Goal: Information Seeking & Learning: Learn about a topic

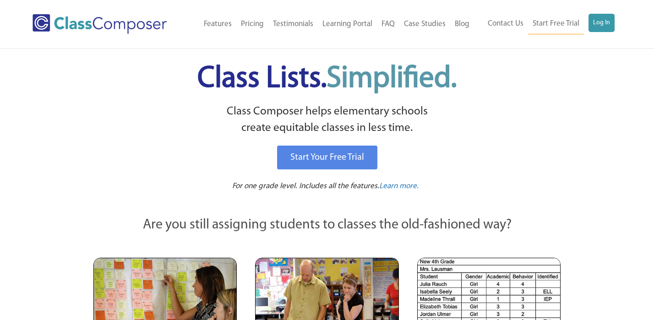
click at [604, 26] on link "Log In" at bounding box center [601, 23] width 26 height 18
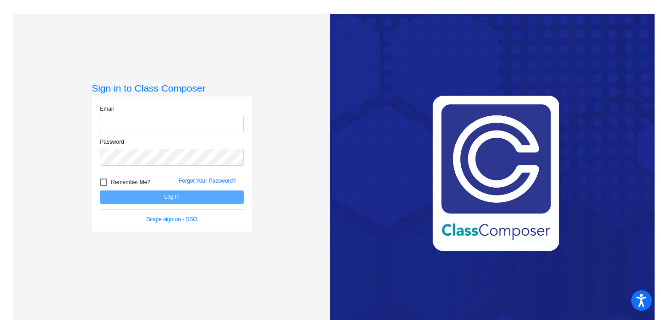
type input "[PERSON_NAME][EMAIL_ADDRESS][PERSON_NAME][DOMAIN_NAME]"
click at [185, 198] on button "Log In" at bounding box center [172, 196] width 144 height 13
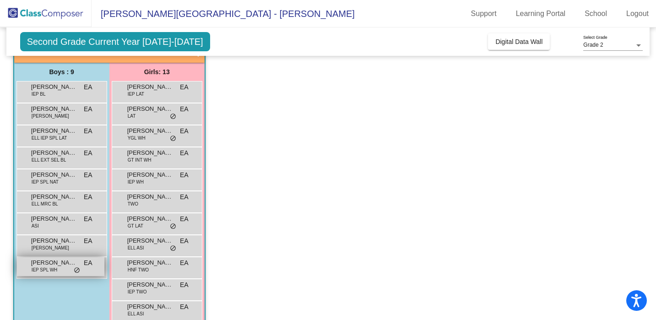
scroll to position [63, 0]
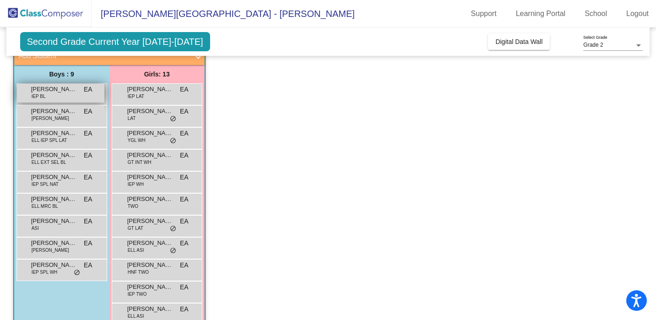
click at [57, 90] on span "[PERSON_NAME]" at bounding box center [54, 89] width 46 height 9
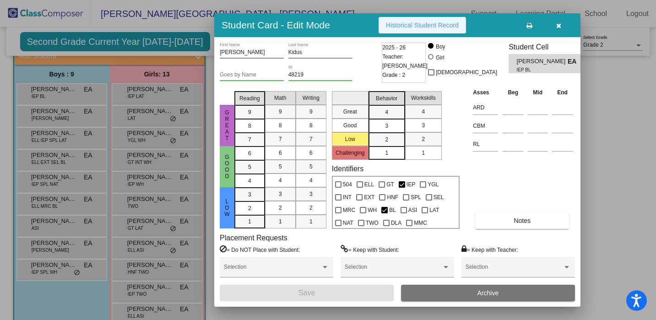
click at [418, 25] on span "Historical Student Record" at bounding box center [422, 25] width 73 height 7
click at [559, 24] on icon "button" at bounding box center [558, 25] width 5 height 6
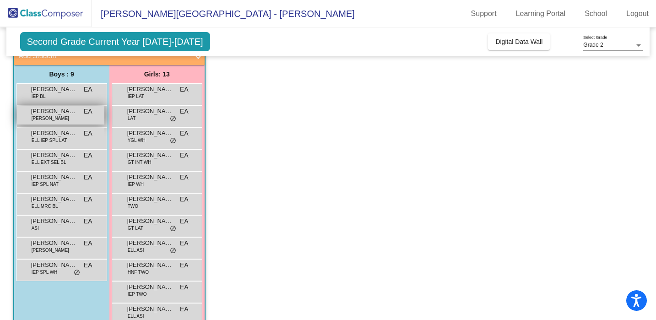
click at [54, 114] on span "Aslan Imani" at bounding box center [54, 111] width 46 height 9
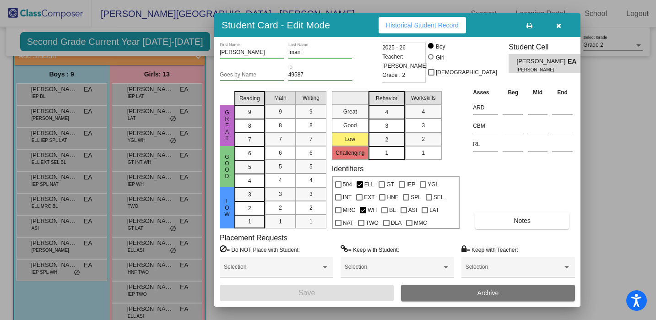
scroll to position [0, 0]
click at [420, 22] on span "Historical Student Record" at bounding box center [422, 25] width 73 height 7
click at [560, 25] on icon "button" at bounding box center [558, 25] width 5 height 6
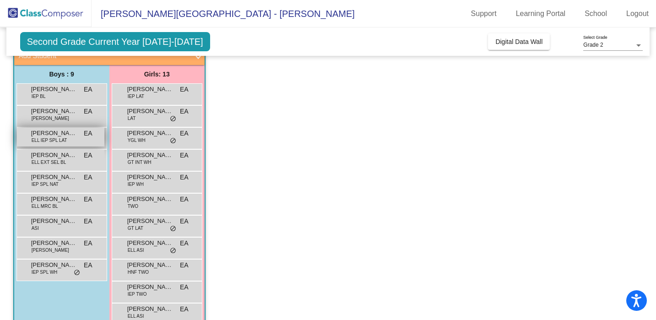
click at [57, 137] on span "ELL IEP SPL LAT" at bounding box center [50, 140] width 36 height 7
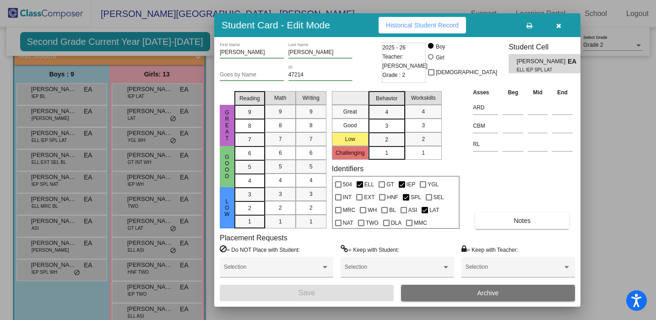
click at [421, 24] on span "Historical Student Record" at bounding box center [422, 25] width 73 height 7
click at [558, 27] on icon "button" at bounding box center [558, 25] width 5 height 6
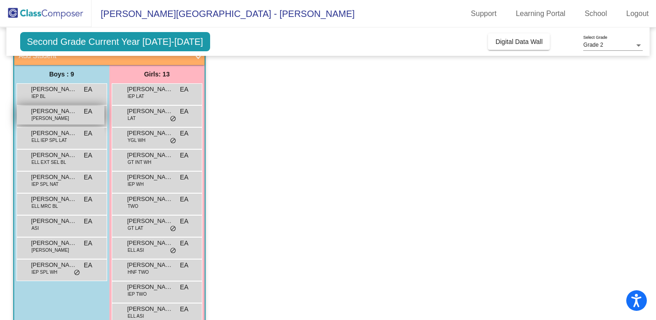
click at [64, 117] on div "Aslan Imani ELL WH EA lock do_not_disturb_alt" at bounding box center [60, 115] width 87 height 19
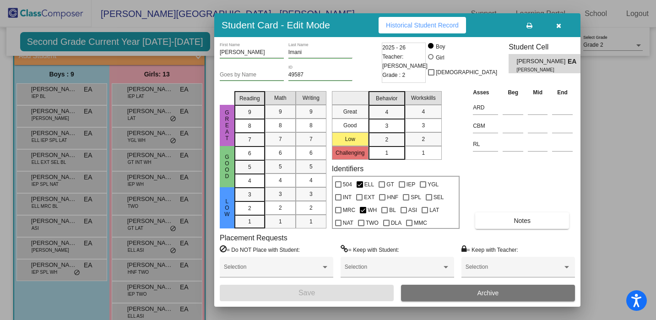
click at [558, 27] on icon "button" at bounding box center [558, 25] width 5 height 6
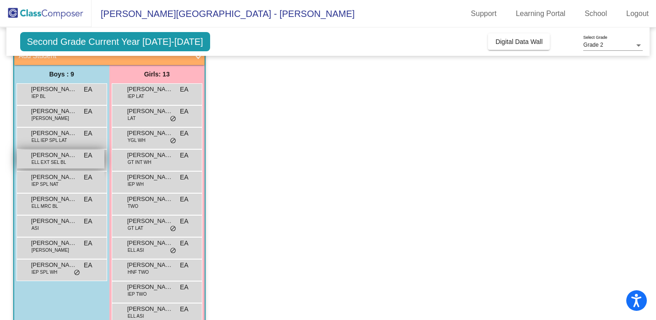
click at [68, 160] on div "Ilyas Abukar ELL EXT SEL BL EA lock do_not_disturb_alt" at bounding box center [60, 159] width 87 height 19
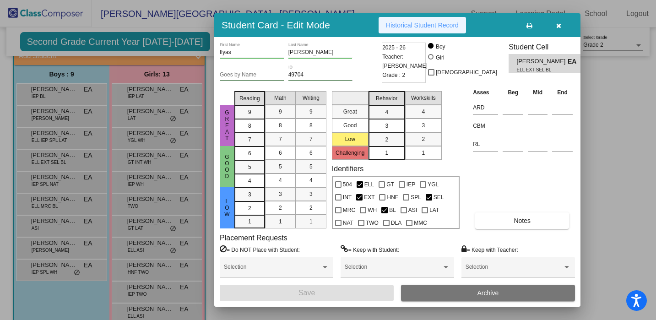
click at [425, 25] on span "Historical Student Record" at bounding box center [422, 25] width 73 height 7
click at [559, 24] on icon "button" at bounding box center [558, 25] width 5 height 6
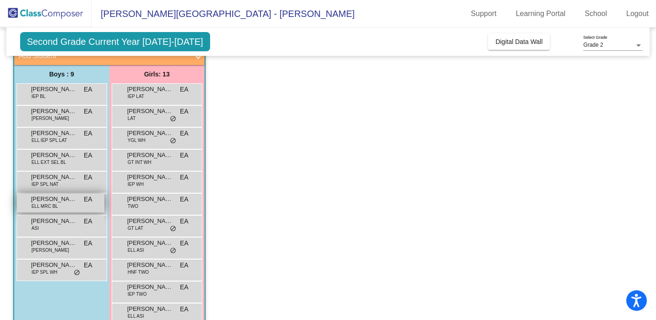
click at [59, 201] on span "Mohamed Aydid" at bounding box center [54, 199] width 46 height 9
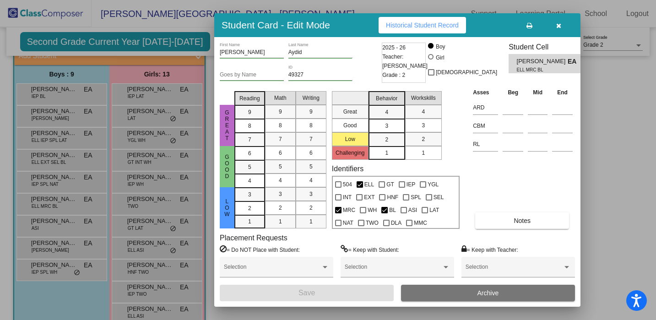
click at [436, 25] on span "Historical Student Record" at bounding box center [422, 25] width 73 height 7
click at [560, 27] on icon "button" at bounding box center [558, 25] width 5 height 6
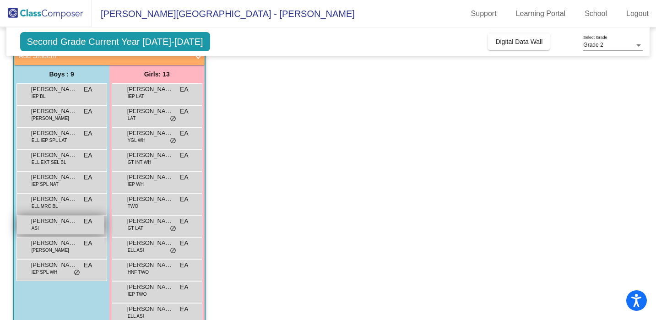
click at [69, 224] on span "Salah Lodhi" at bounding box center [54, 221] width 46 height 9
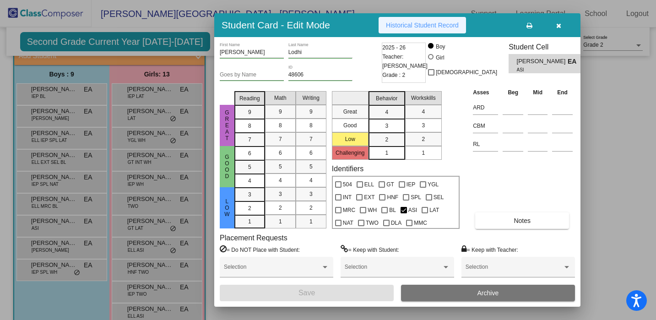
click at [433, 23] on span "Historical Student Record" at bounding box center [422, 25] width 73 height 7
click at [562, 26] on button "button" at bounding box center [558, 25] width 29 height 16
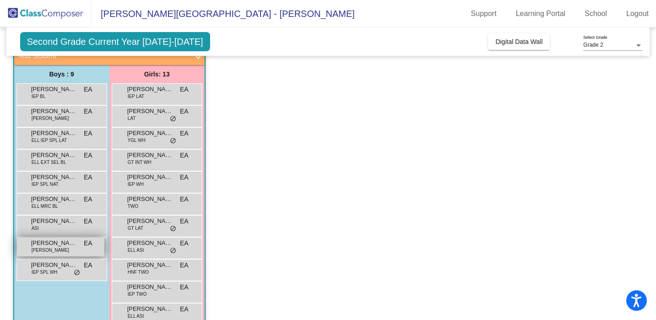
click at [71, 248] on div "Seifudin Afnan ELL BL EA lock do_not_disturb_alt" at bounding box center [60, 247] width 87 height 19
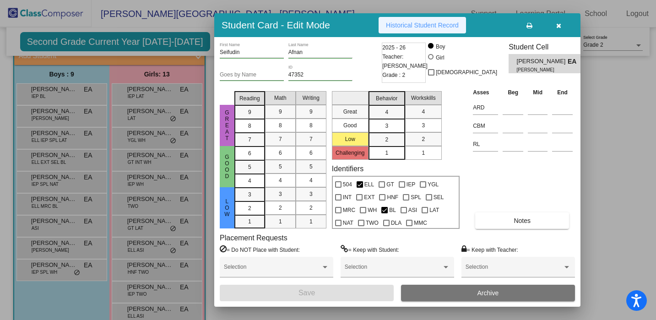
click at [434, 26] on span "Historical Student Record" at bounding box center [422, 25] width 73 height 7
click at [559, 27] on icon "button" at bounding box center [558, 25] width 5 height 6
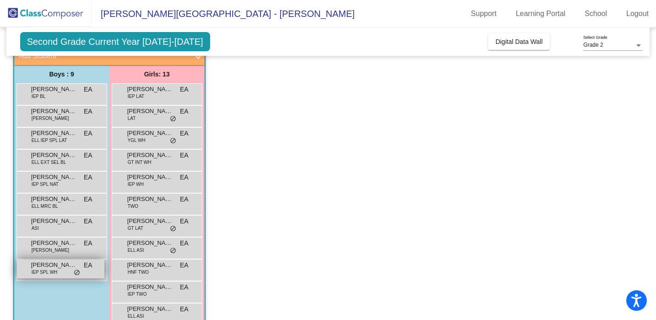
click at [46, 272] on span "IEP SPL WH" at bounding box center [45, 272] width 26 height 7
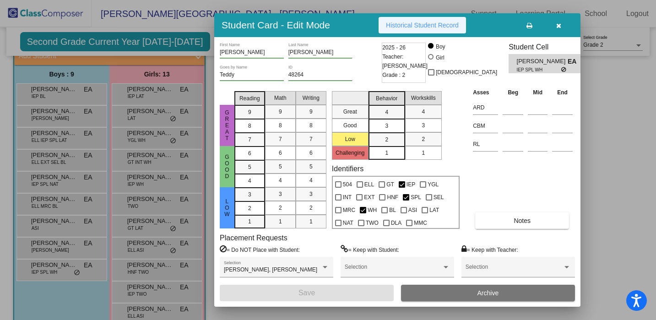
click at [444, 23] on span "Historical Student Record" at bounding box center [422, 25] width 73 height 7
click at [560, 23] on icon "button" at bounding box center [558, 25] width 5 height 6
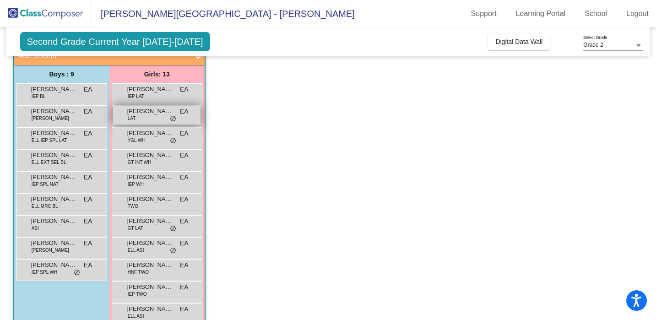
click at [147, 115] on span "Angel Rosado-McMorris" at bounding box center [150, 111] width 46 height 9
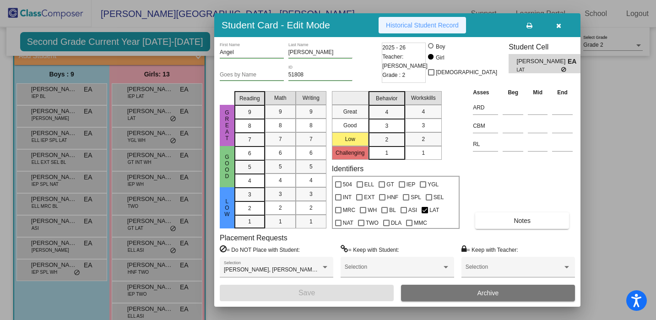
click at [447, 21] on button "Historical Student Record" at bounding box center [422, 25] width 87 height 16
click at [561, 23] on button "button" at bounding box center [558, 25] width 29 height 16
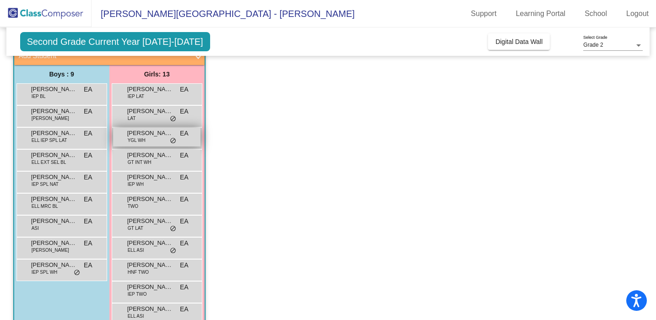
click at [135, 137] on span "YGL WH" at bounding box center [137, 140] width 18 height 7
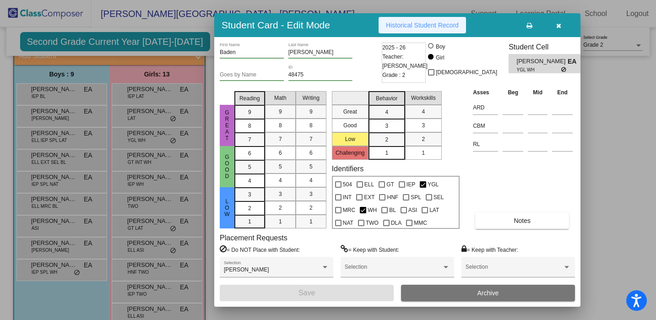
click at [427, 23] on span "Historical Student Record" at bounding box center [422, 25] width 73 height 7
click at [557, 24] on icon "button" at bounding box center [558, 25] width 5 height 6
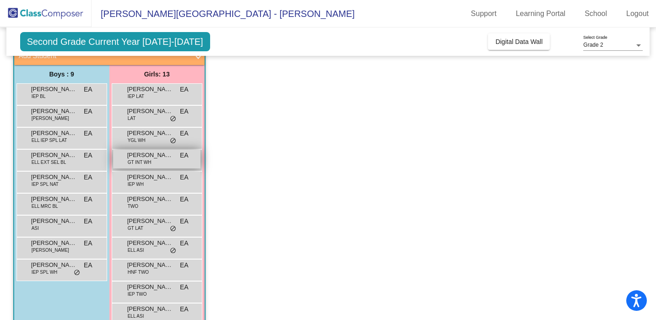
click at [143, 156] on span "Eloise Jarrett-McDonald" at bounding box center [150, 155] width 46 height 9
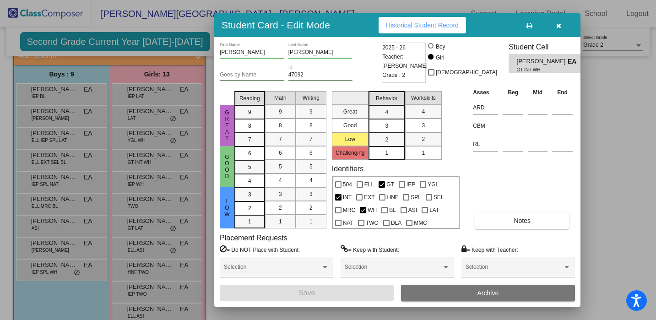
click at [440, 23] on span "Historical Student Record" at bounding box center [422, 25] width 73 height 7
click at [562, 25] on button "button" at bounding box center [558, 25] width 29 height 16
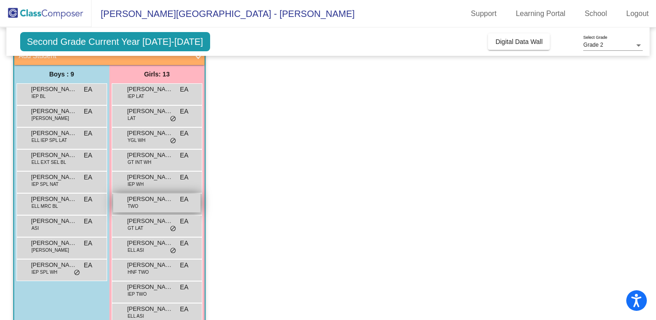
click at [156, 206] on div "Jamila Mengal TWO EA lock do_not_disturb_alt" at bounding box center [156, 203] width 87 height 19
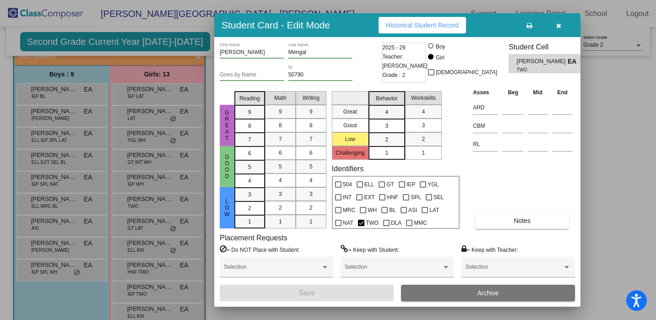
click at [437, 19] on button "Historical Student Record" at bounding box center [422, 25] width 87 height 16
click at [560, 23] on icon "button" at bounding box center [558, 25] width 5 height 6
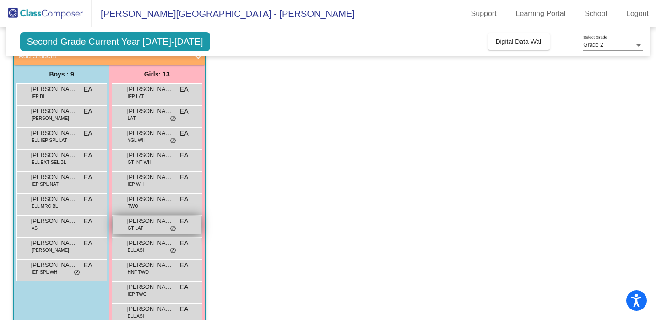
click at [154, 226] on div "Jimena Diaz Rojas GT LAT EA lock do_not_disturb_alt" at bounding box center [156, 225] width 87 height 19
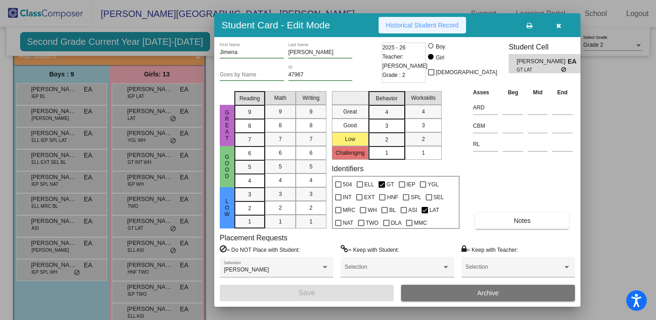
click at [426, 24] on span "Historical Student Record" at bounding box center [422, 25] width 73 height 7
click at [560, 25] on icon "button" at bounding box center [558, 25] width 5 height 6
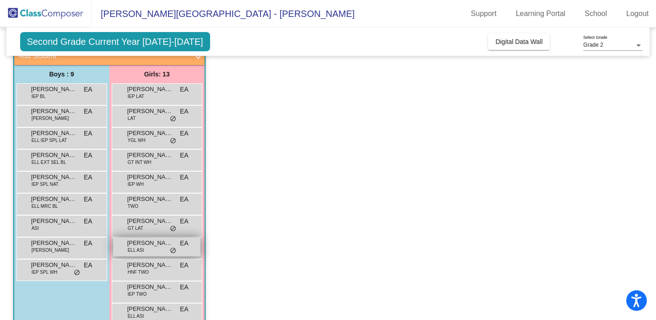
click at [142, 247] on span "ELL ASI" at bounding box center [136, 250] width 16 height 7
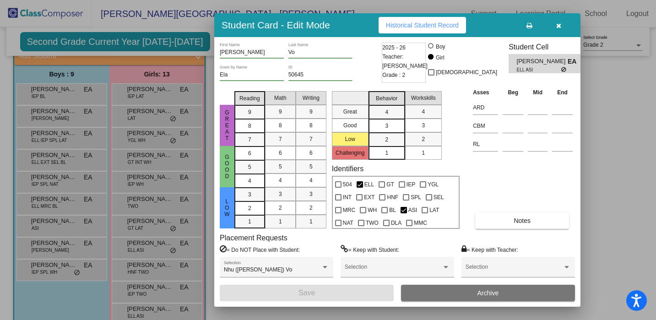
click at [440, 26] on span "Historical Student Record" at bounding box center [422, 25] width 73 height 7
click at [556, 25] on icon "button" at bounding box center [558, 25] width 5 height 6
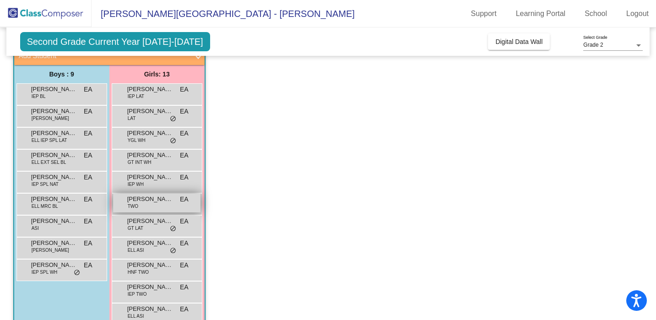
click at [162, 201] on span "Jamila Mengal" at bounding box center [150, 199] width 46 height 9
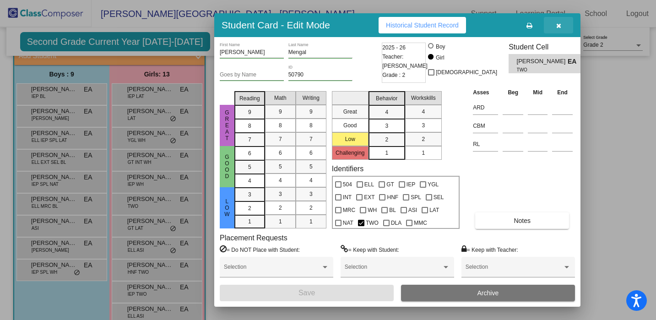
click at [557, 29] on button "button" at bounding box center [558, 25] width 29 height 16
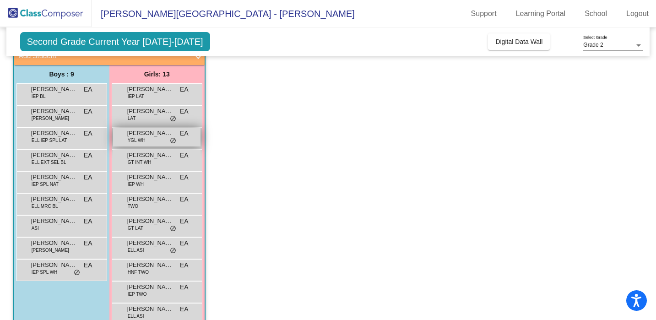
click at [138, 134] on span "Baden Rooney" at bounding box center [150, 133] width 46 height 9
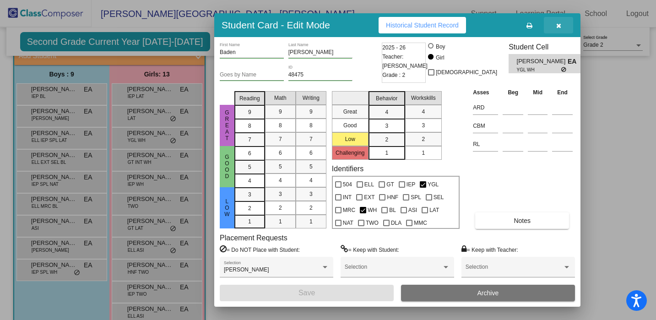
click at [556, 23] on icon "button" at bounding box center [558, 25] width 5 height 6
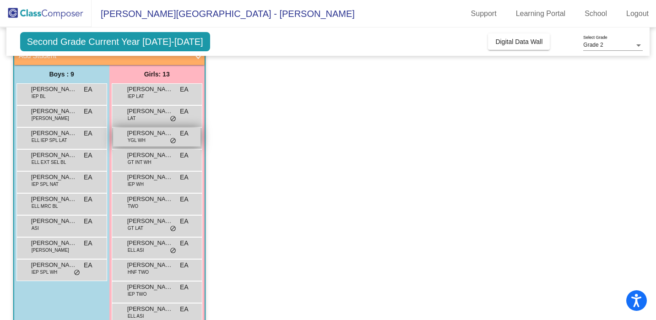
click at [159, 135] on span "Baden Rooney" at bounding box center [150, 133] width 46 height 9
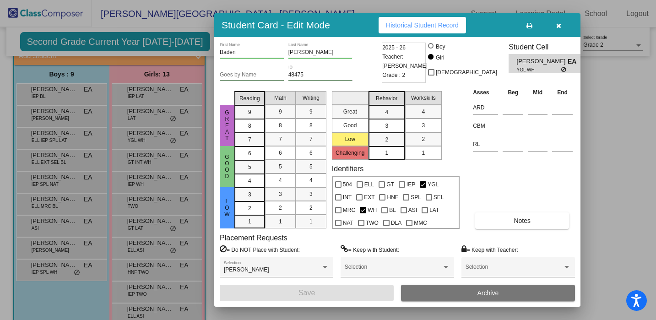
click at [561, 23] on button "button" at bounding box center [558, 25] width 29 height 16
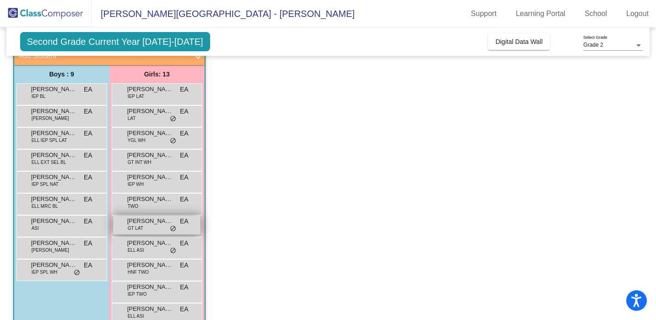
click at [147, 221] on span "Jimena Diaz Rojas" at bounding box center [150, 221] width 46 height 9
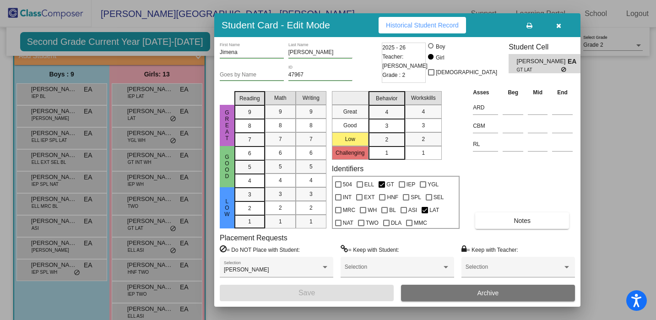
click at [558, 23] on icon "button" at bounding box center [558, 25] width 5 height 6
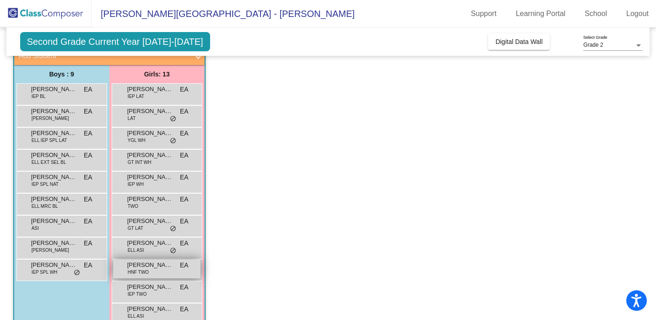
click at [148, 268] on span "Oshini Lindstrom" at bounding box center [150, 265] width 46 height 9
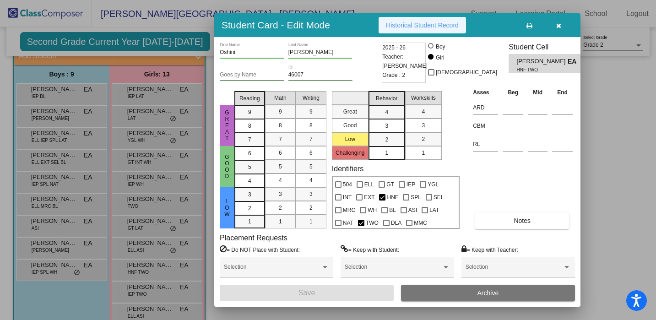
click at [445, 25] on span "Historical Student Record" at bounding box center [422, 25] width 73 height 7
click at [557, 27] on icon "button" at bounding box center [558, 25] width 5 height 6
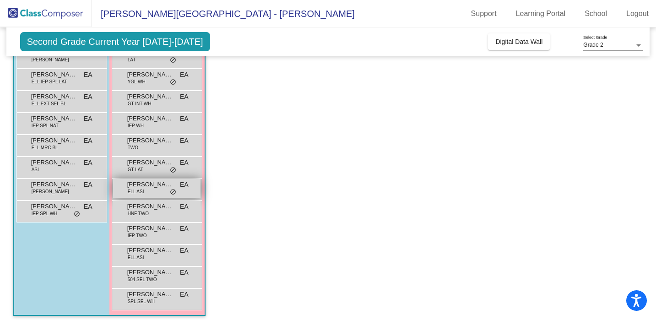
scroll to position [125, 0]
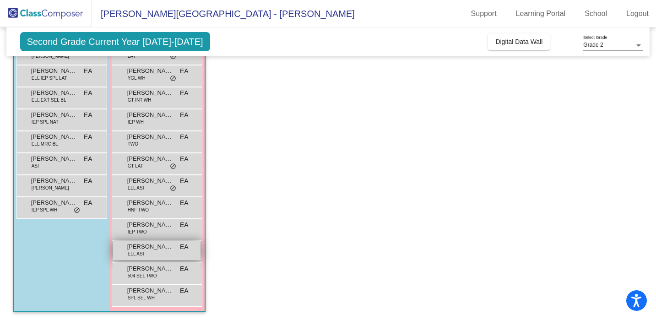
click at [152, 253] on div "Talukdar Audri ELL ASI EA lock do_not_disturb_alt" at bounding box center [156, 250] width 87 height 19
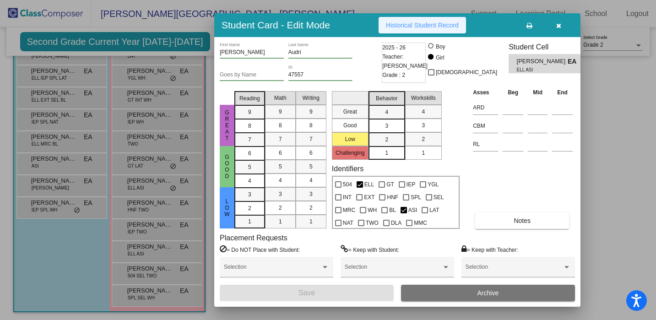
click at [414, 22] on span "Historical Student Record" at bounding box center [422, 25] width 73 height 7
click at [560, 23] on icon "button" at bounding box center [558, 25] width 5 height 6
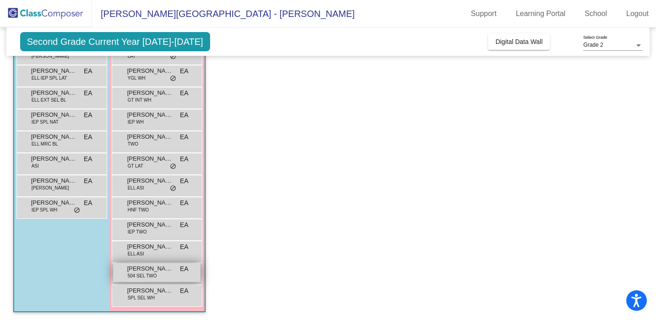
click at [159, 272] on span "Vivian Amos" at bounding box center [150, 268] width 46 height 9
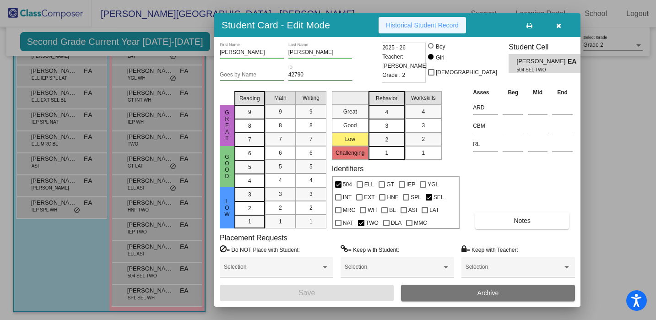
click at [420, 25] on span "Historical Student Record" at bounding box center [422, 25] width 73 height 7
click at [561, 25] on icon "button" at bounding box center [558, 25] width 5 height 6
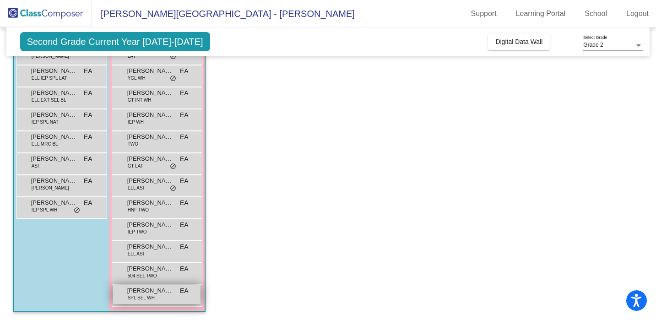
click at [155, 290] on span "Warnest Audre" at bounding box center [150, 290] width 46 height 9
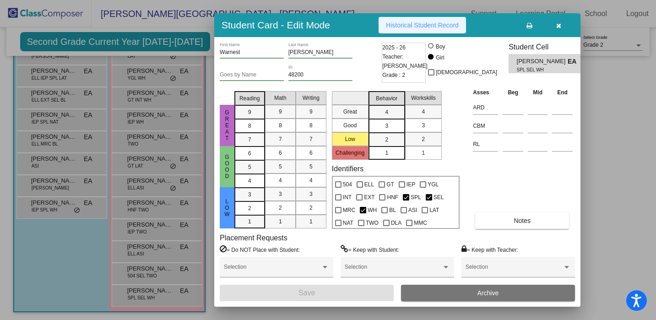
click at [440, 20] on button "Historical Student Record" at bounding box center [422, 25] width 87 height 16
click at [558, 22] on icon "button" at bounding box center [558, 25] width 5 height 6
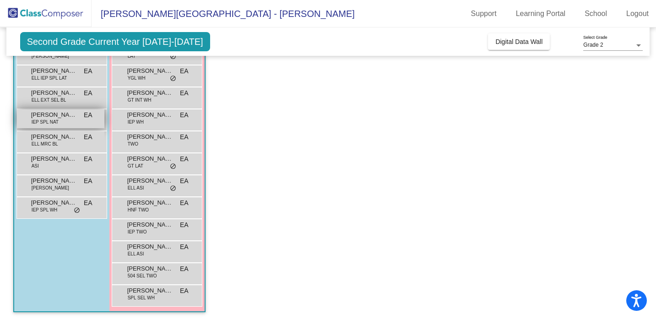
click at [42, 117] on span "Luciano Rivera" at bounding box center [54, 114] width 46 height 9
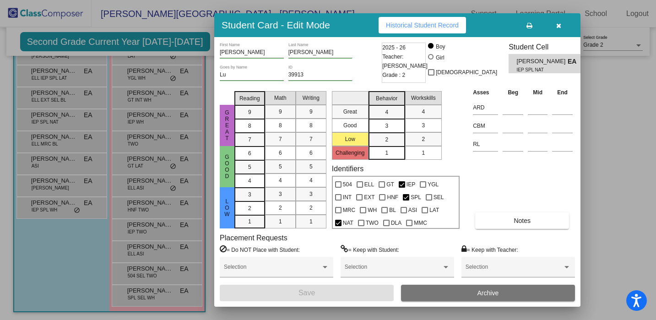
click at [426, 22] on span "Historical Student Record" at bounding box center [422, 25] width 73 height 7
click at [557, 26] on icon "button" at bounding box center [558, 25] width 5 height 6
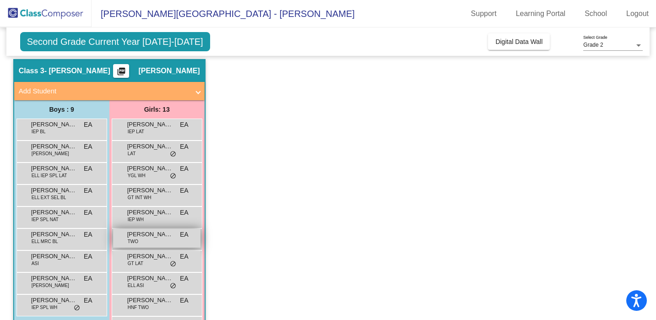
scroll to position [20, 0]
